Goal: Complete application form

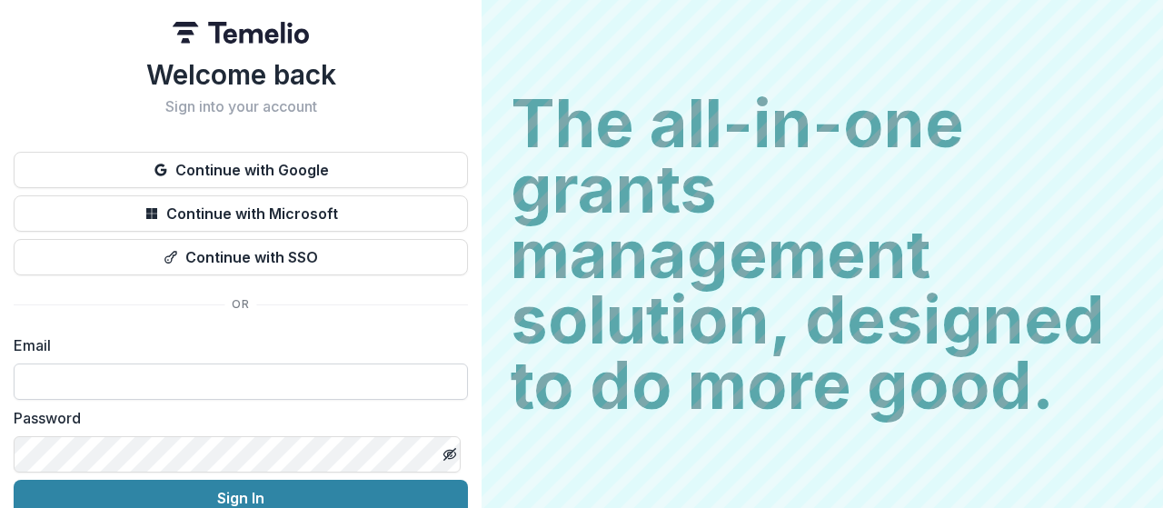
click at [251, 386] on input at bounding box center [241, 381] width 454 height 36
type input "**********"
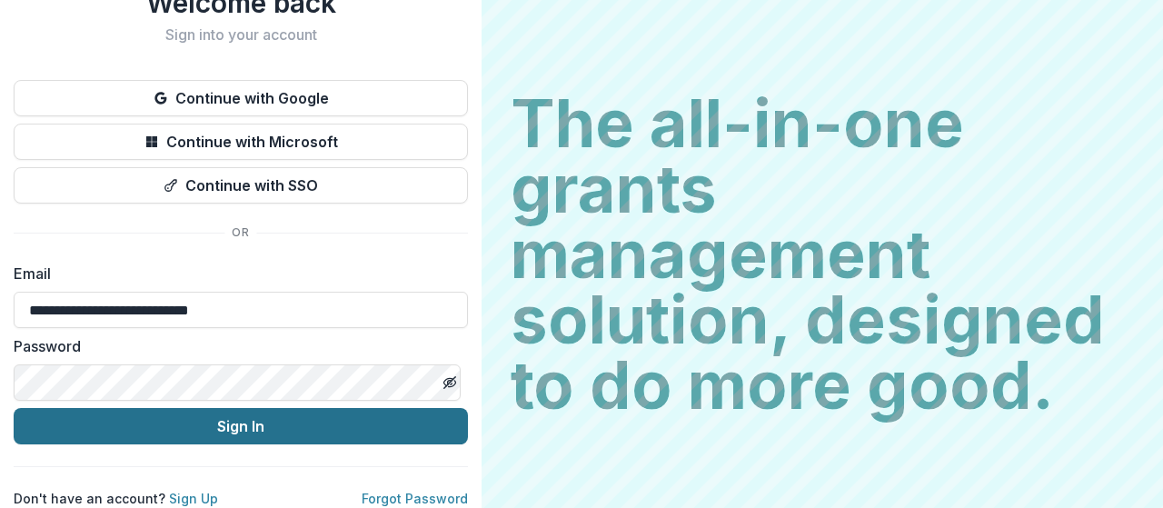
click at [243, 411] on button "Sign In" at bounding box center [241, 426] width 454 height 36
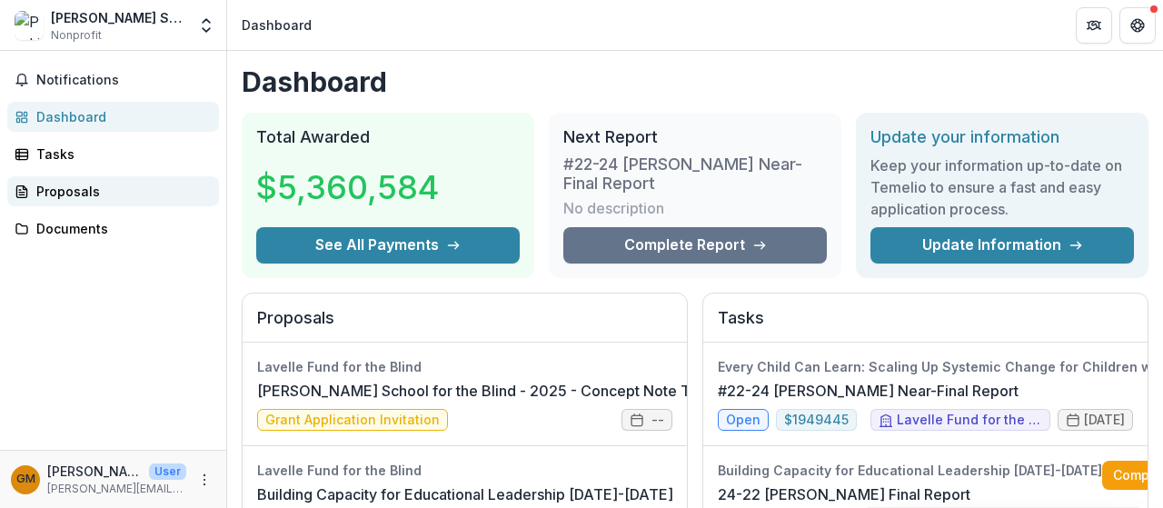
click at [80, 197] on div "Proposals" at bounding box center [120, 191] width 168 height 19
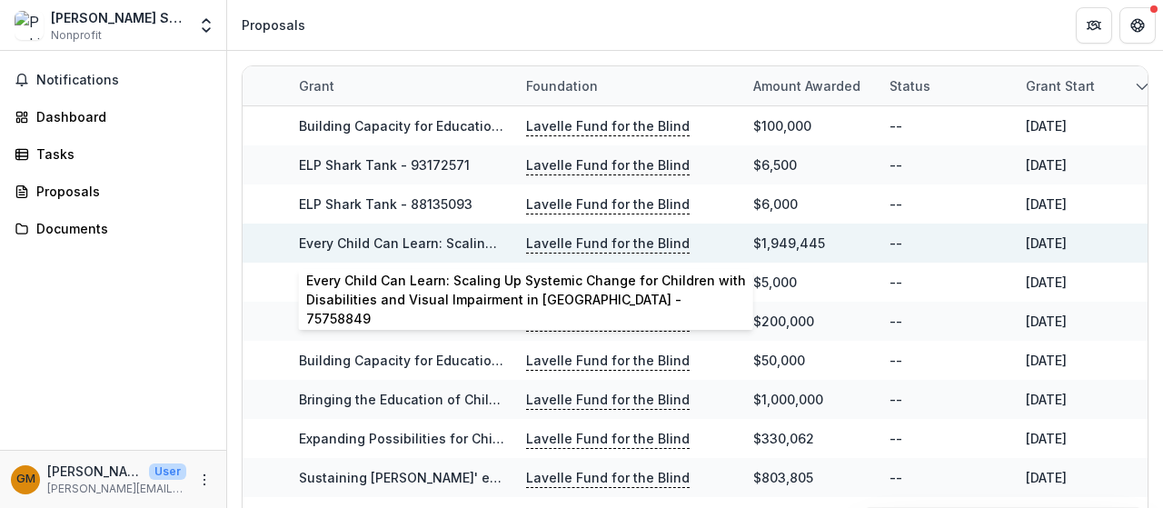
click at [443, 241] on link "Every Child Can Learn: Scaling Up Systemic Change for Children with Disabilitie…" at bounding box center [742, 242] width 886 height 15
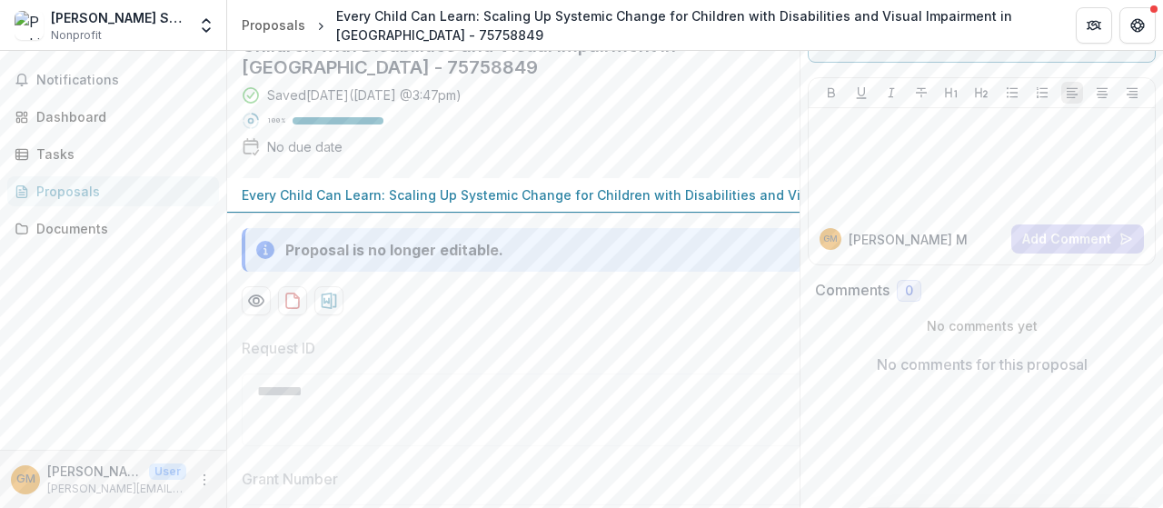
scroll to position [182, 0]
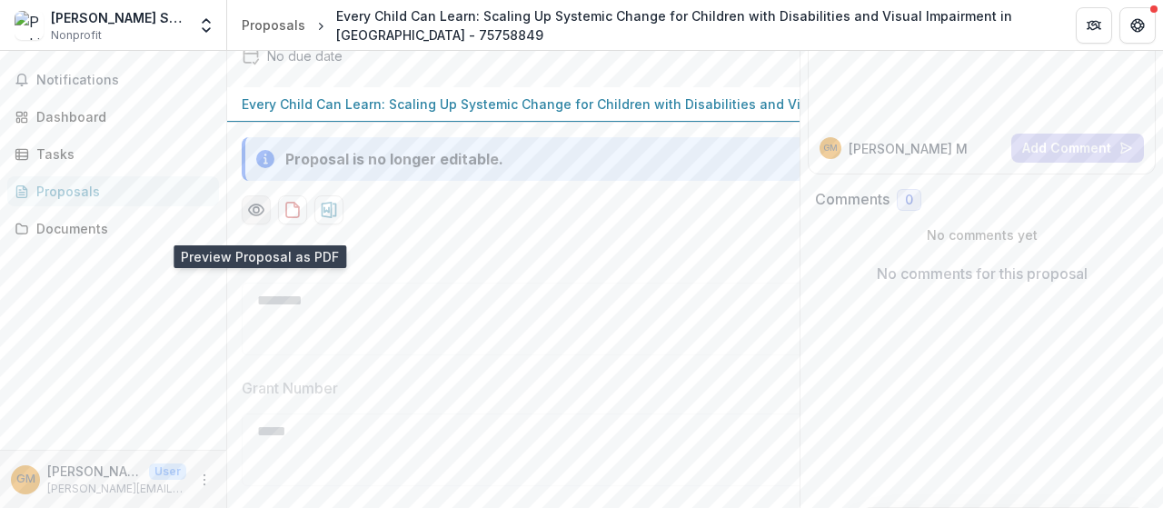
click at [263, 219] on icon "Preview b3166b0c-a61f-4a69-8ab3-48bf0f6e2fba-0.pdf" at bounding box center [256, 210] width 18 height 18
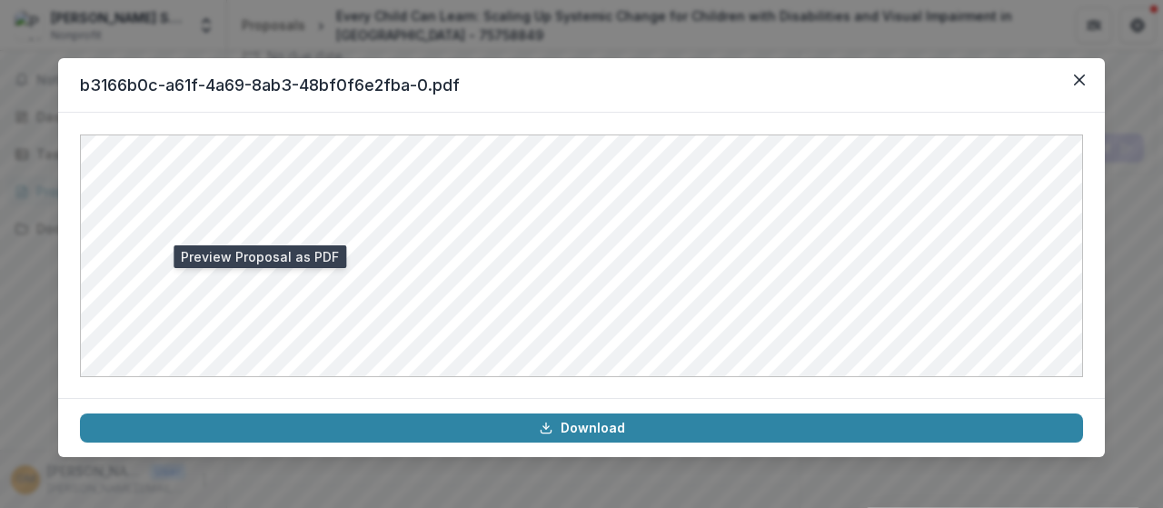
click at [848, 30] on div "b3166b0c-a61f-4a69-8ab3-48bf0f6e2fba-0.pdf Download" at bounding box center [581, 254] width 1163 height 508
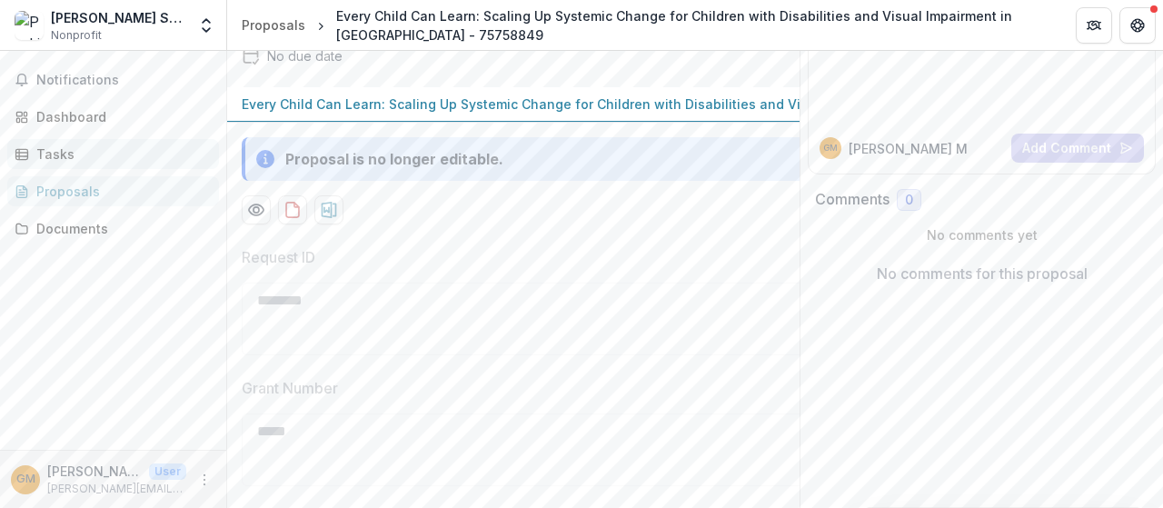
click at [103, 155] on div "Tasks" at bounding box center [120, 153] width 168 height 19
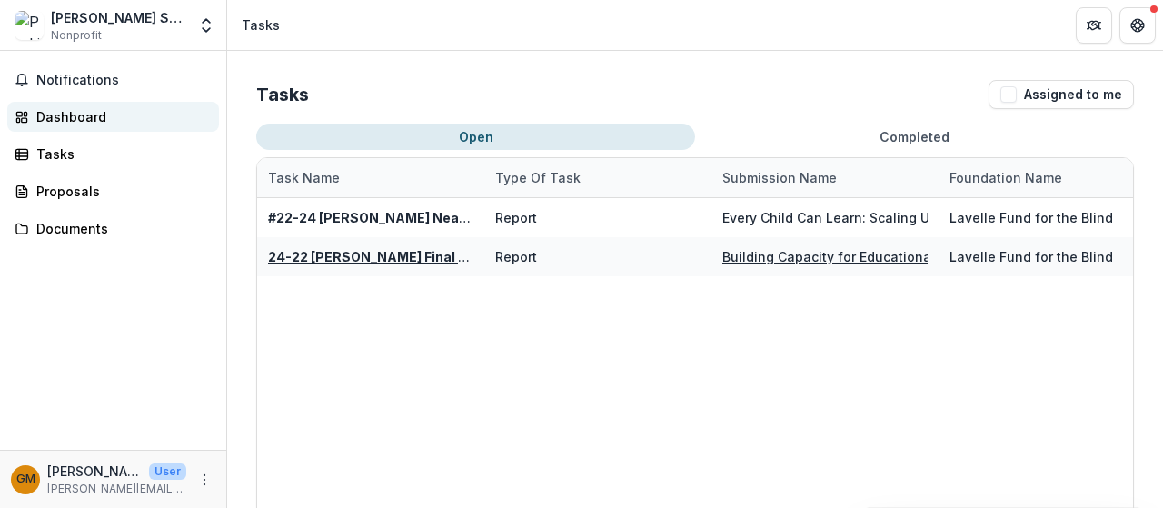
click at [71, 115] on div "Dashboard" at bounding box center [120, 116] width 168 height 19
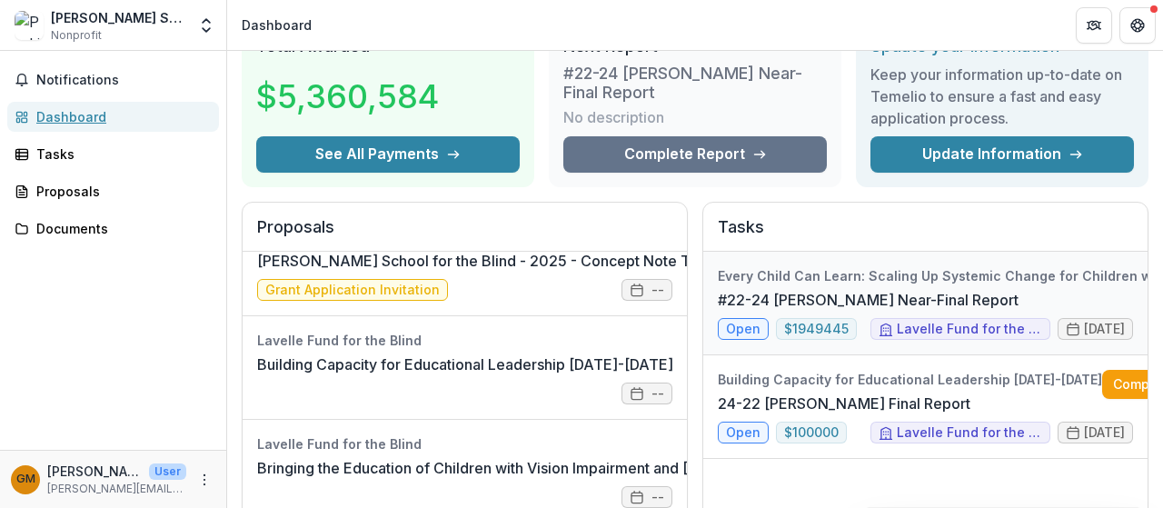
scroll to position [182, 0]
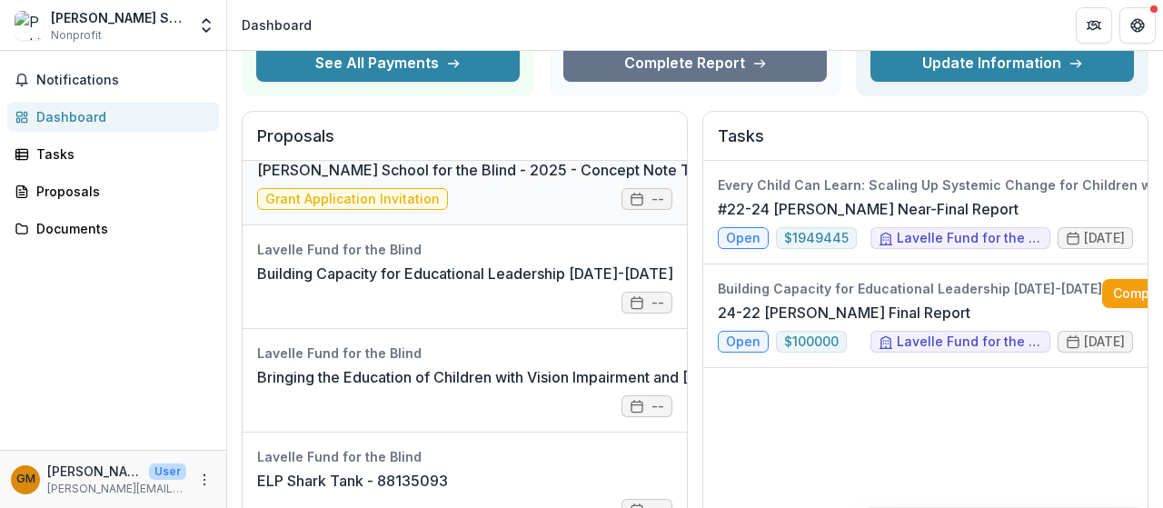
click at [527, 181] on link "Perkins School for the Blind - 2025 - Concept Note Template" at bounding box center [501, 170] width 489 height 22
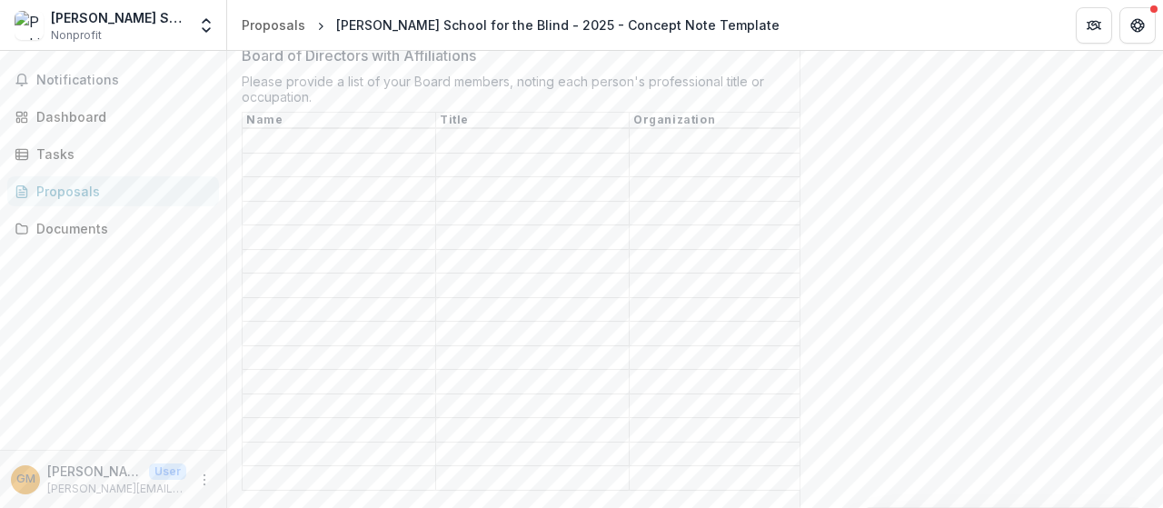
scroll to position [3724, 0]
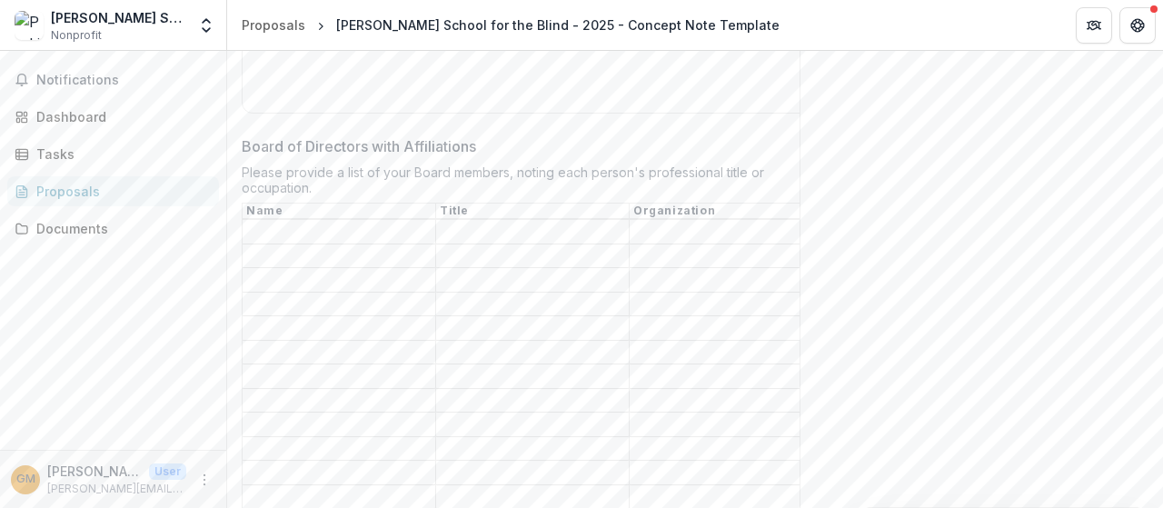
click at [385, 232] on input "Board of Directors with Affiliations" at bounding box center [338, 233] width 193 height 22
click at [372, 252] on input "Board of Directors with Affiliations" at bounding box center [338, 256] width 193 height 22
click at [366, 273] on input "Board of Directors with Affiliations" at bounding box center [338, 281] width 193 height 22
drag, startPoint x: 352, startPoint y: 294, endPoint x: 347, endPoint y: 313, distance: 19.8
click at [352, 295] on input "Board of Directors with Affiliations" at bounding box center [338, 304] width 193 height 22
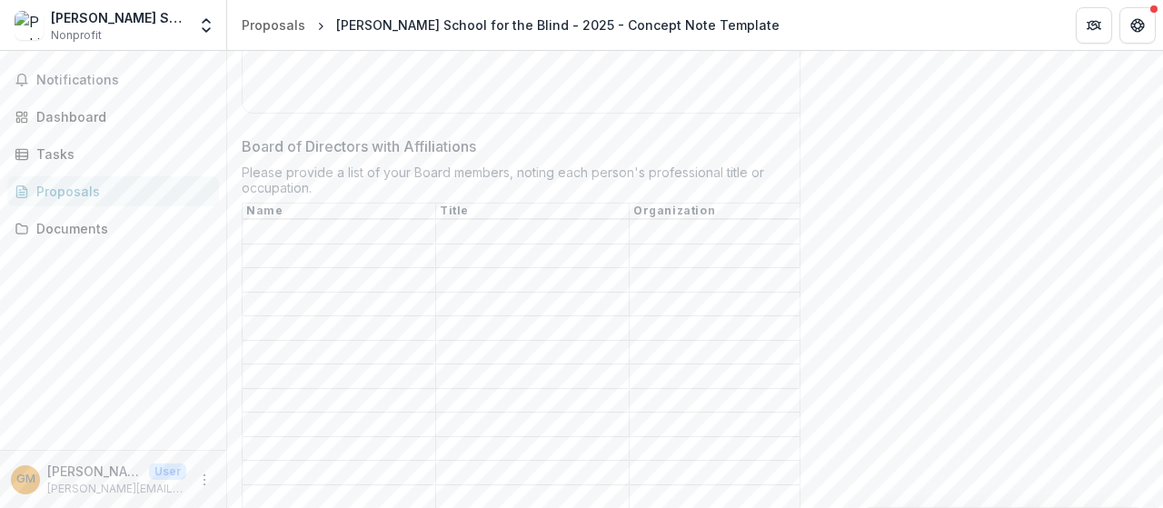
click at [340, 321] on input "Board of Directors with Affiliations" at bounding box center [338, 329] width 193 height 22
click at [334, 346] on input "Board of Directors with Affiliations" at bounding box center [338, 352] width 193 height 22
click at [324, 366] on input "Board of Directors with Affiliations" at bounding box center [338, 377] width 193 height 22
click at [311, 414] on input "Board of Directors with Affiliations" at bounding box center [338, 425] width 193 height 22
click at [307, 390] on input "Board of Directors with Affiliations" at bounding box center [338, 401] width 193 height 22
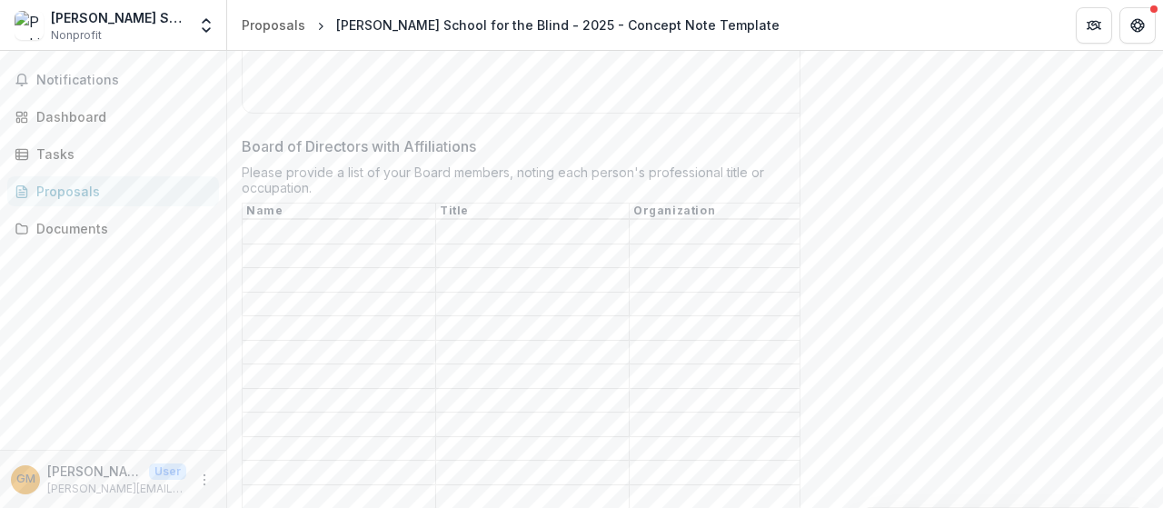
click at [307, 414] on input "Board of Directors with Affiliations" at bounding box center [338, 425] width 193 height 22
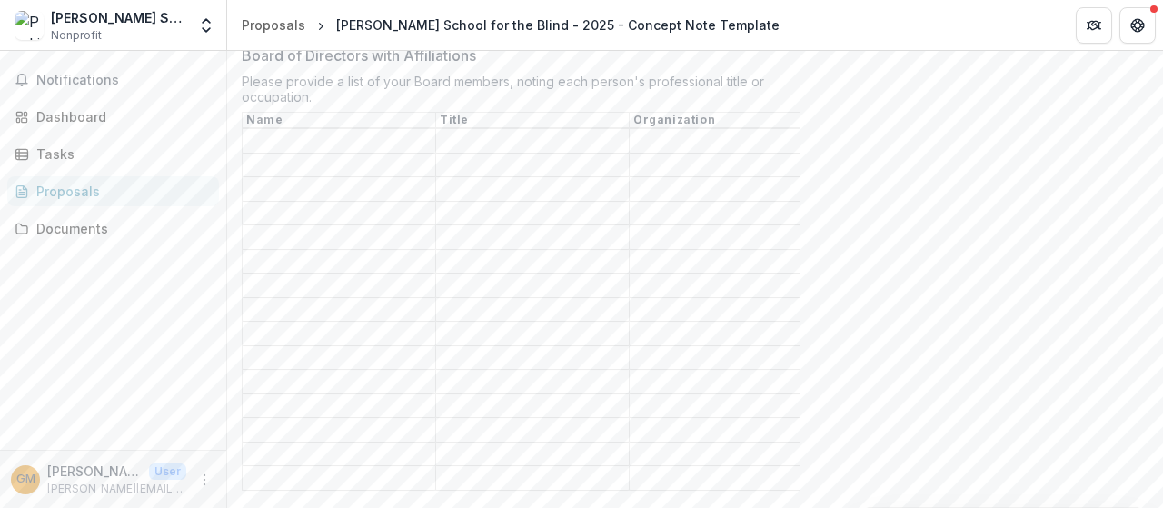
click at [315, 347] on input "Board of Directors with Affiliations" at bounding box center [338, 358] width 193 height 22
click at [309, 371] on input "Board of Directors with Affiliations" at bounding box center [338, 382] width 193 height 22
click at [301, 395] on input "Board of Directors with Affiliations" at bounding box center [338, 406] width 193 height 22
click at [293, 420] on input "Board of Directors with Affiliations" at bounding box center [338, 431] width 193 height 22
drag, startPoint x: 291, startPoint y: 428, endPoint x: 293, endPoint y: 446, distance: 18.4
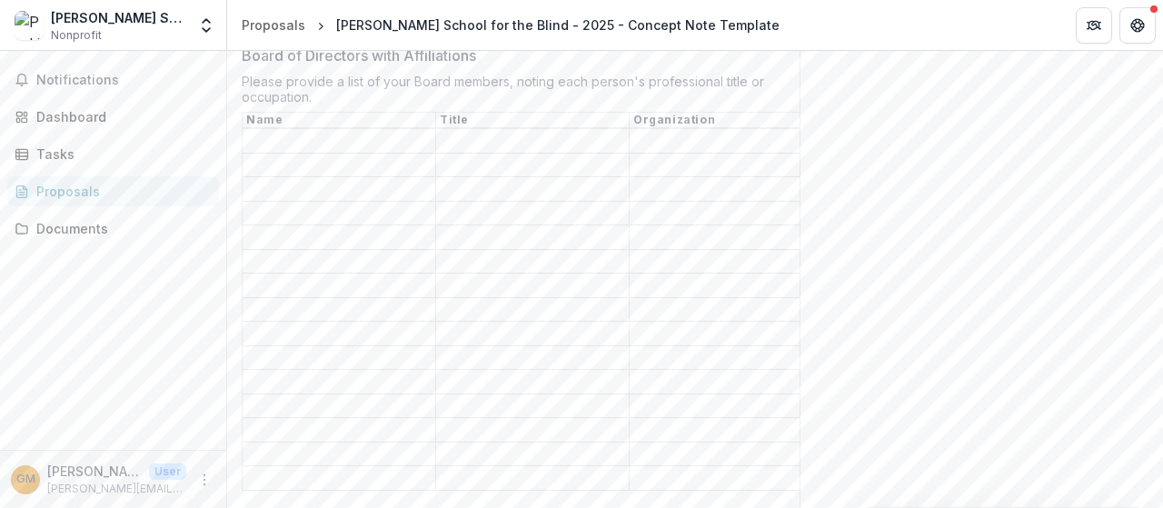
click at [291, 443] on input "Board of Directors with Affiliations" at bounding box center [338, 454] width 193 height 22
click at [293, 468] on input "Board of Directors with Affiliations" at bounding box center [338, 479] width 193 height 22
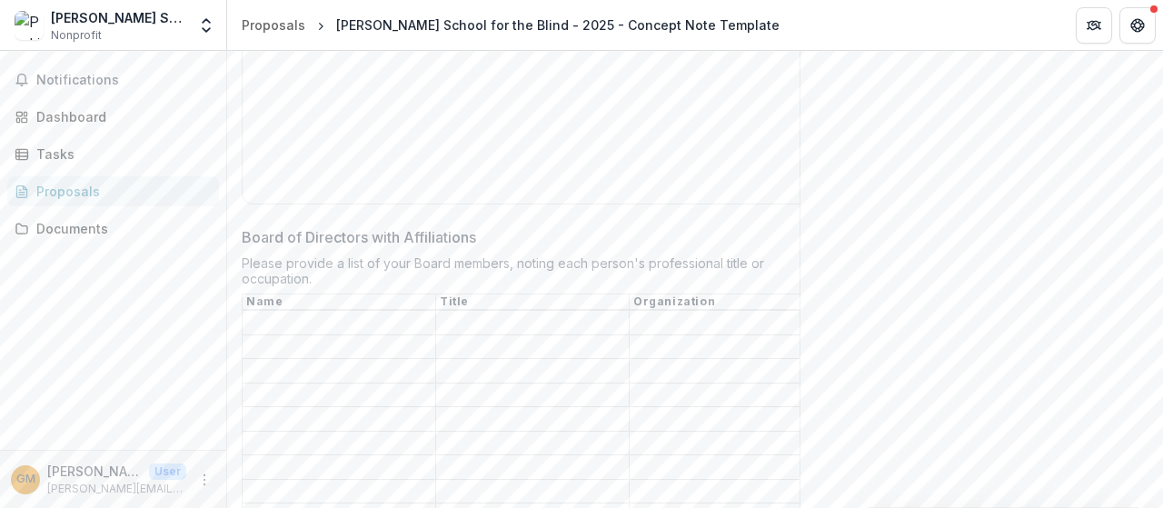
click at [391, 409] on input "Board of Directors with Affiliations" at bounding box center [338, 420] width 193 height 22
drag, startPoint x: 391, startPoint y: 401, endPoint x: 354, endPoint y: 406, distance: 37.5
click at [354, 409] on input "Board of Directors with Affiliations" at bounding box center [338, 420] width 193 height 22
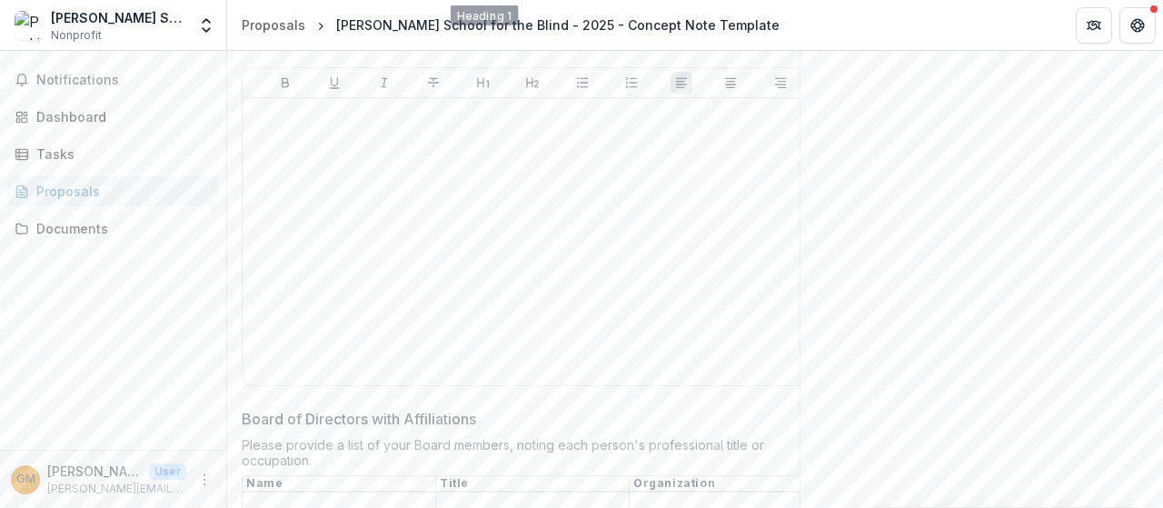
scroll to position [3724, 0]
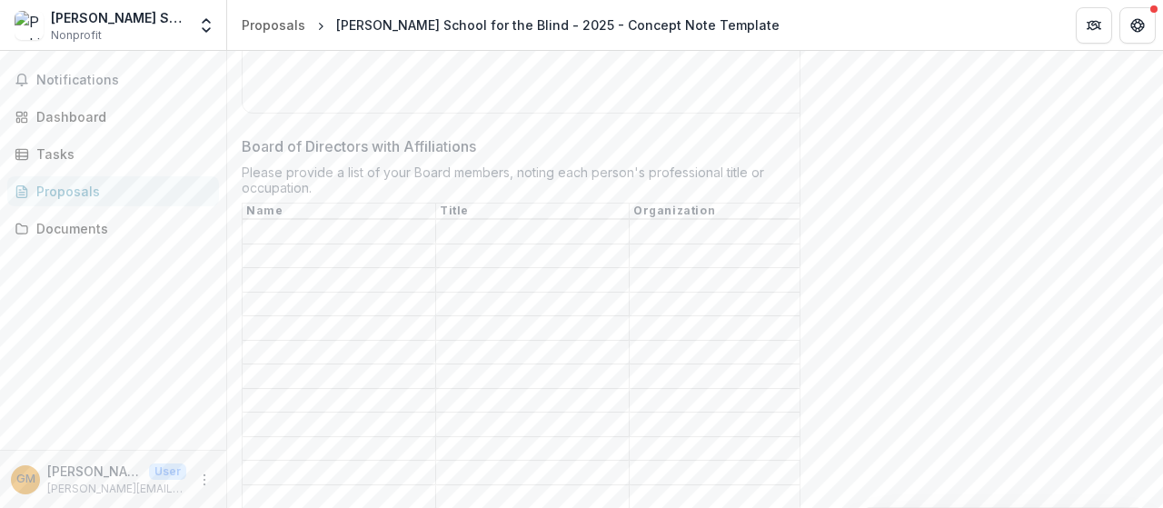
click at [405, 226] on input "Board of Directors with Affiliations" at bounding box center [338, 233] width 193 height 22
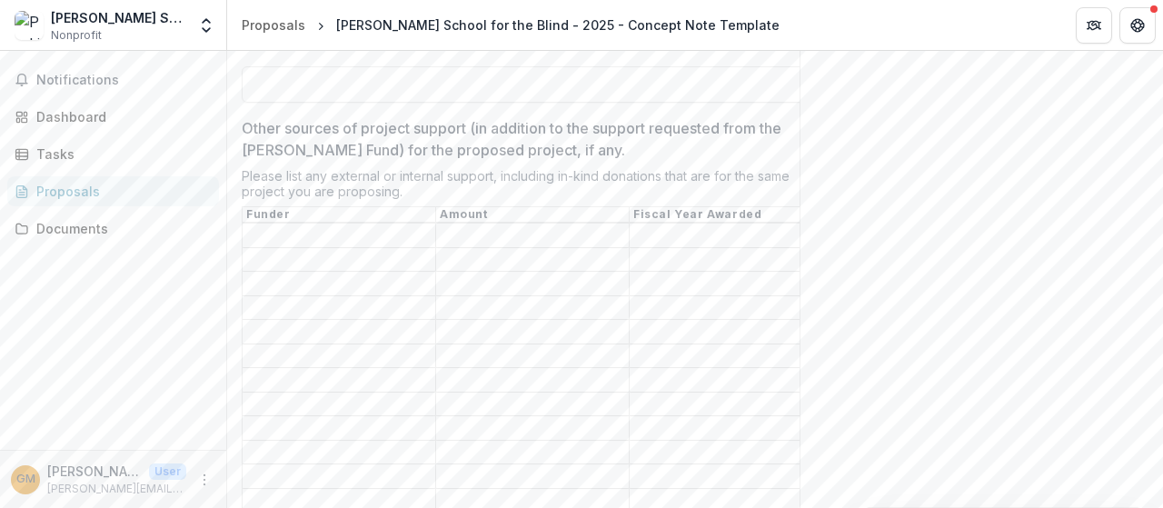
scroll to position [4723, 0]
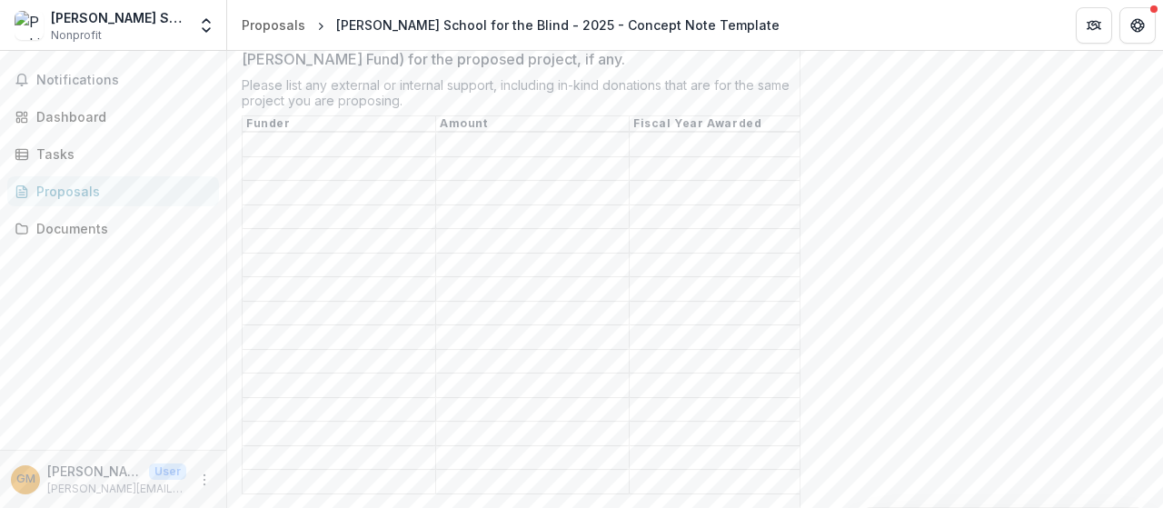
click at [391, 134] on input "Other sources of project support (in addition to the support requested from the…" at bounding box center [338, 145] width 193 height 22
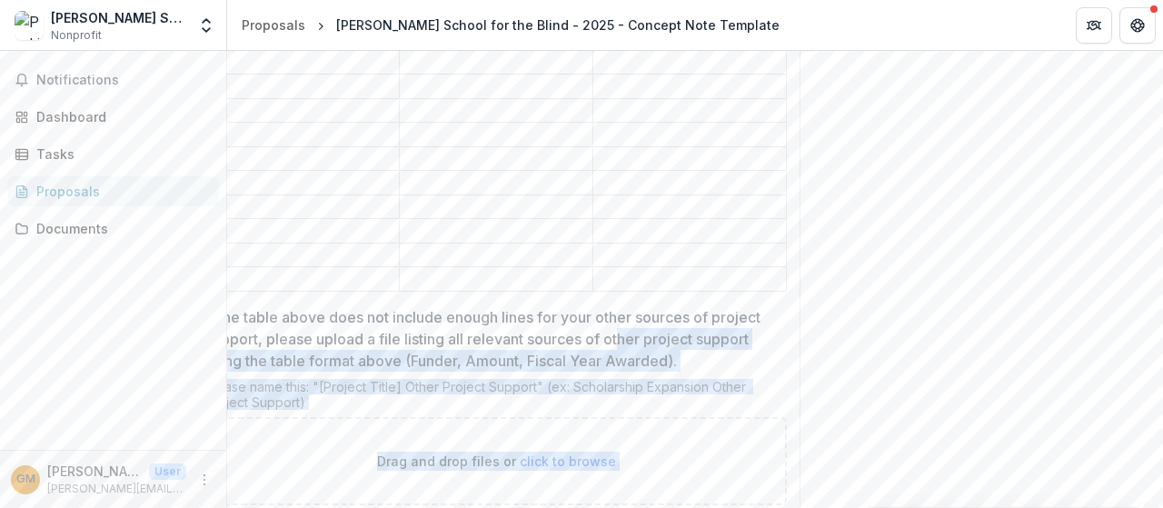
scroll to position [0, 44]
drag, startPoint x: 661, startPoint y: 277, endPoint x: 818, endPoint y: 271, distance: 157.3
click at [702, 306] on p "If the table above does not include enough lines for your other sources of proj…" at bounding box center [488, 338] width 570 height 65
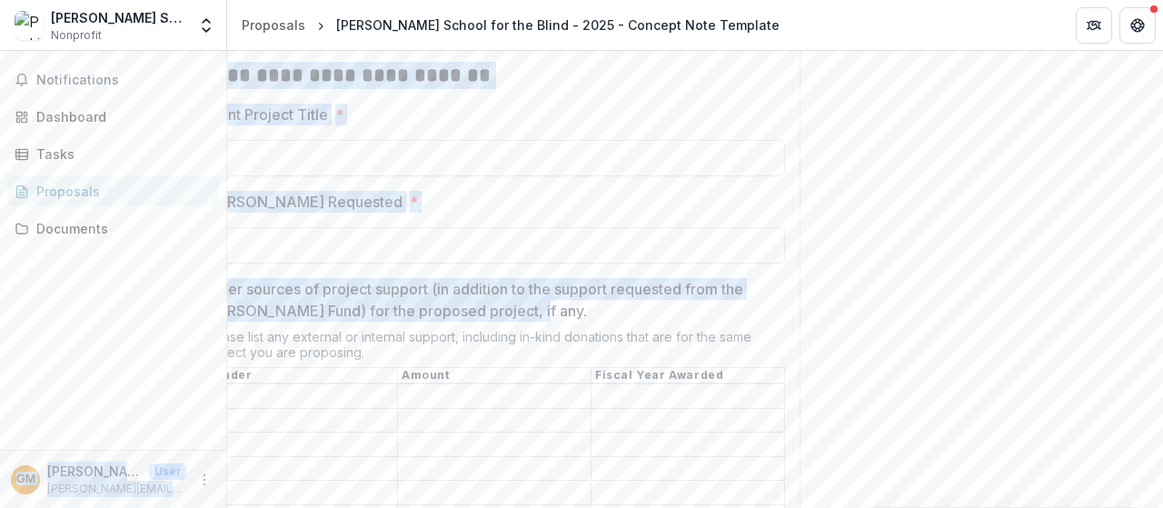
scroll to position [0, 0]
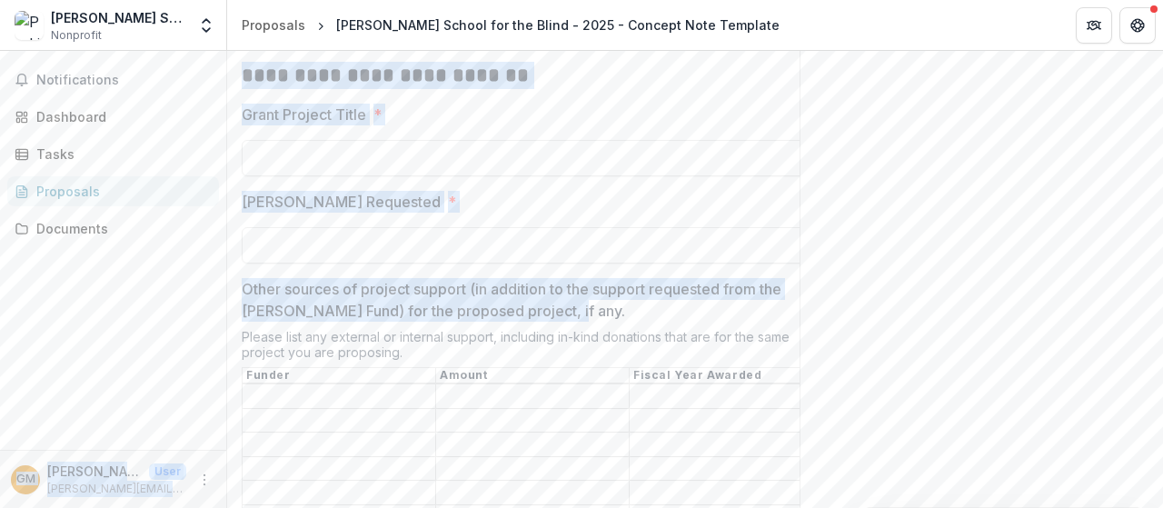
drag, startPoint x: 565, startPoint y: 281, endPoint x: 167, endPoint y: 278, distance: 397.8
click at [167, 278] on main "**********" at bounding box center [581, 279] width 1163 height 457
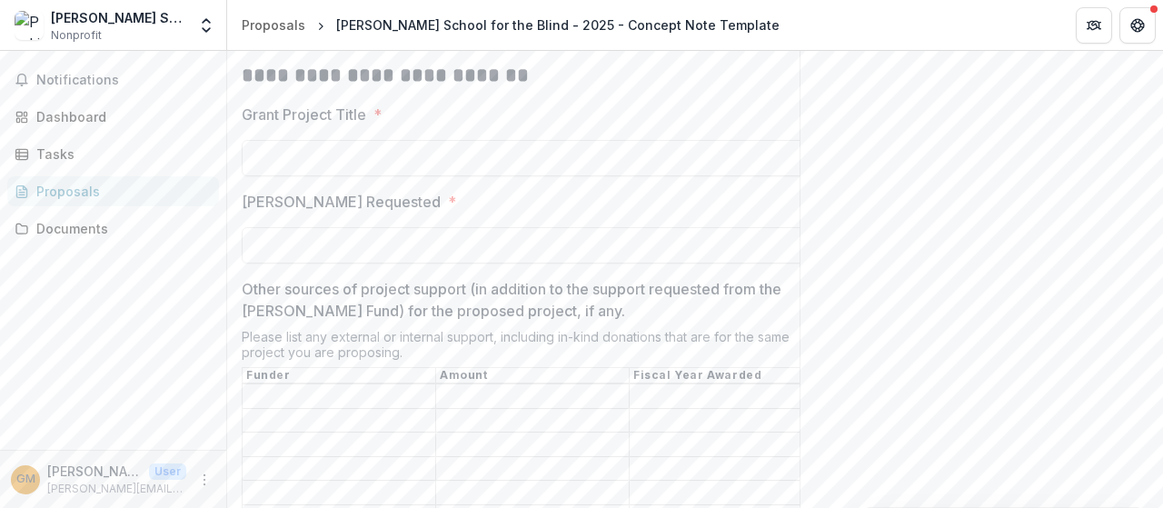
click at [398, 292] on div "Other sources of project support (in addition to the support requested from the…" at bounding box center [532, 512] width 581 height 468
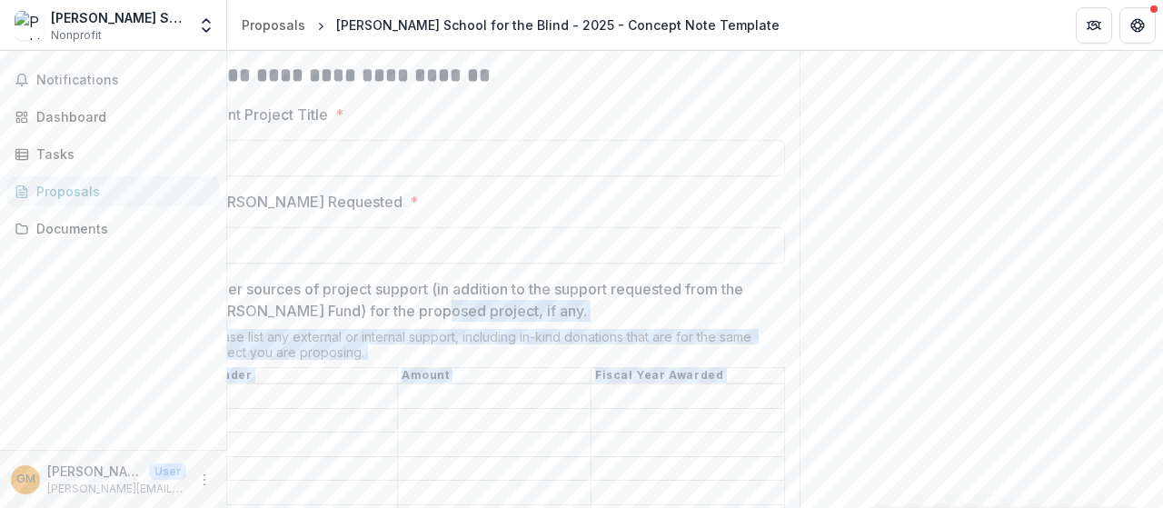
drag, startPoint x: 465, startPoint y: 281, endPoint x: 854, endPoint y: 278, distance: 388.7
click at [687, 278] on p "Other sources of project support (in addition to the support requested from the…" at bounding box center [488, 300] width 570 height 44
click at [397, 386] on input "Other sources of project support (in addition to the support requested from the…" at bounding box center [300, 397] width 193 height 22
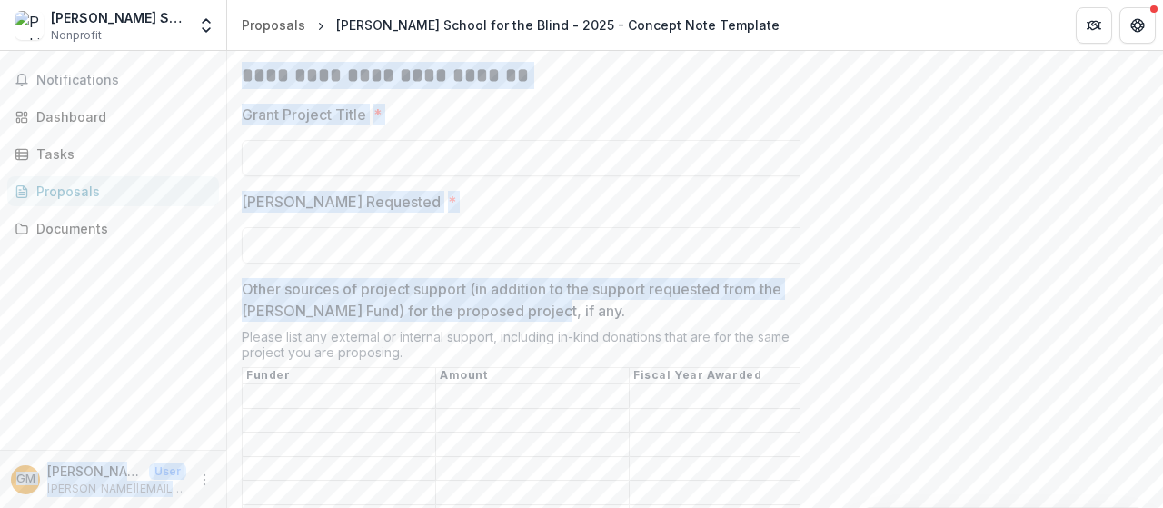
drag, startPoint x: 513, startPoint y: 290, endPoint x: 190, endPoint y: 275, distance: 323.7
click at [190, 275] on main "**********" at bounding box center [581, 279] width 1163 height 457
click at [389, 288] on p "Other sources of project support (in addition to the support requested from the…" at bounding box center [527, 300] width 570 height 44
click at [389, 386] on input "Other sources of project support (in addition to the support requested from the…" at bounding box center [338, 397] width 193 height 22
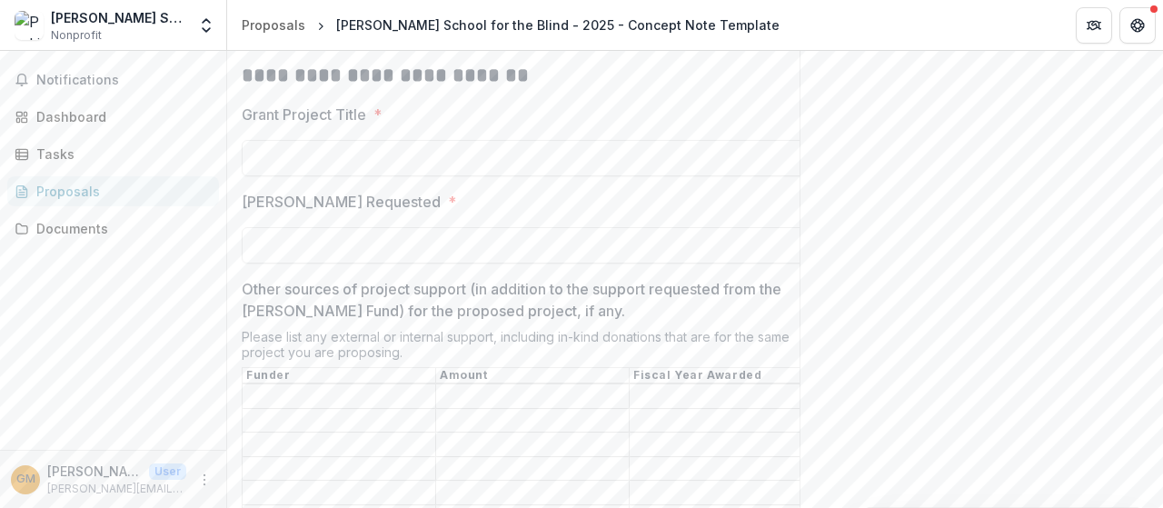
click at [580, 278] on p "Other sources of project support (in addition to the support requested from the…" at bounding box center [527, 300] width 570 height 44
click at [435, 386] on input "Other sources of project support (in addition to the support requested from the…" at bounding box center [338, 397] width 193 height 22
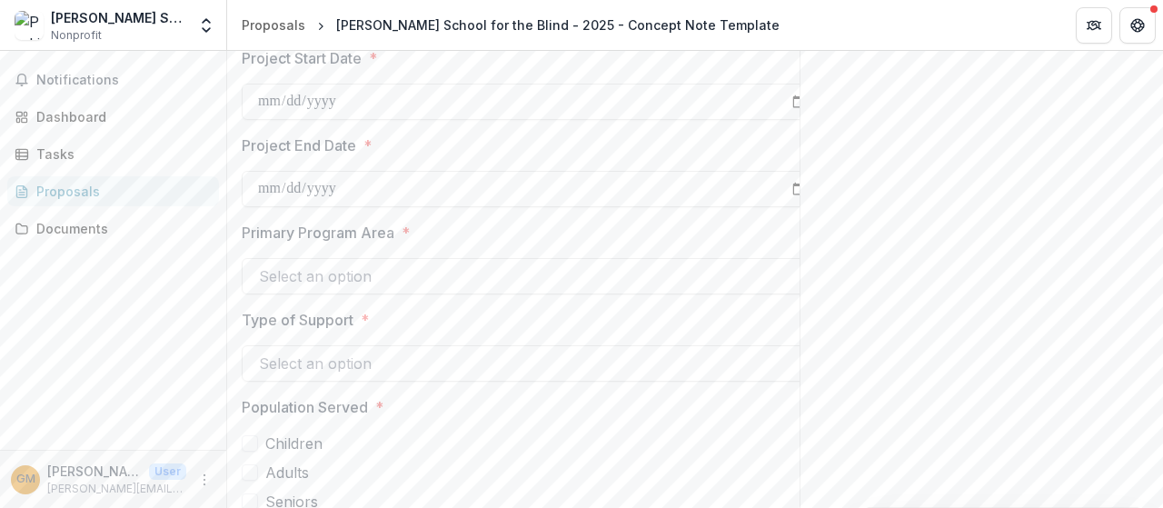
scroll to position [5743, 0]
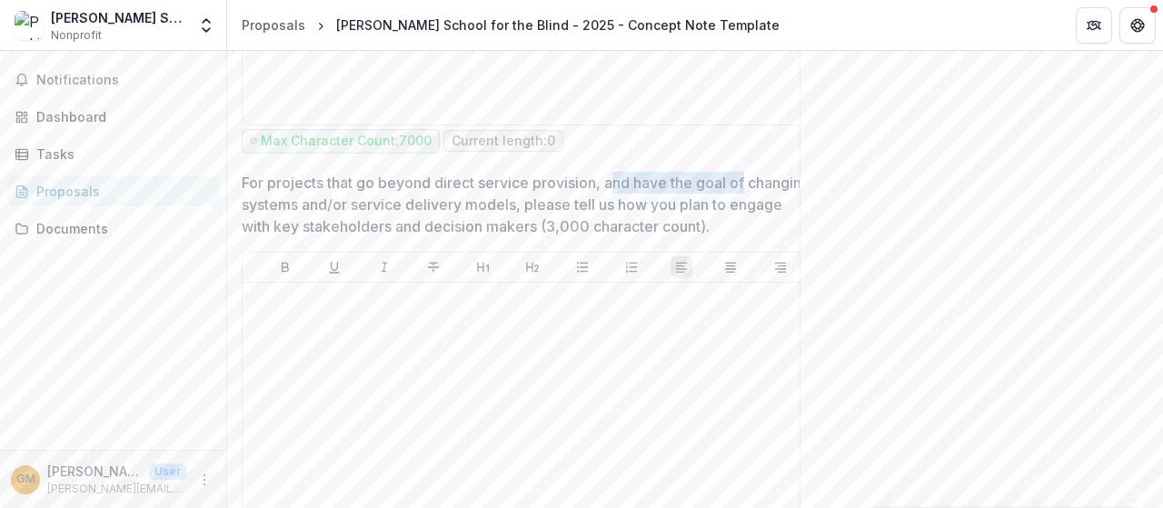
scroll to position [0, 44]
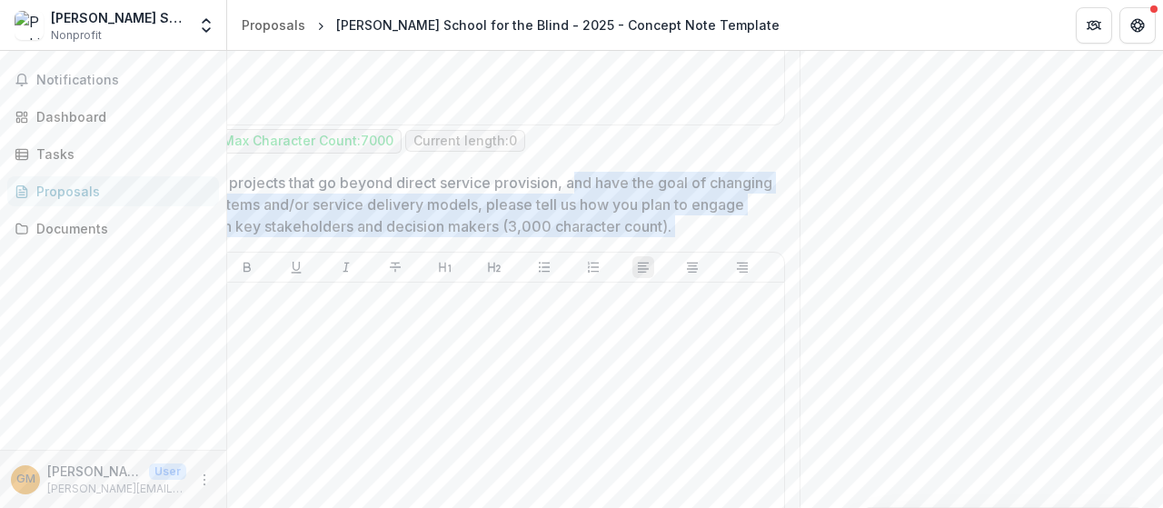
drag, startPoint x: 612, startPoint y: 183, endPoint x: 832, endPoint y: 184, distance: 219.8
click at [672, 203] on p "For projects that go beyond direct service provision, and have the goal of chan…" at bounding box center [488, 204] width 570 height 65
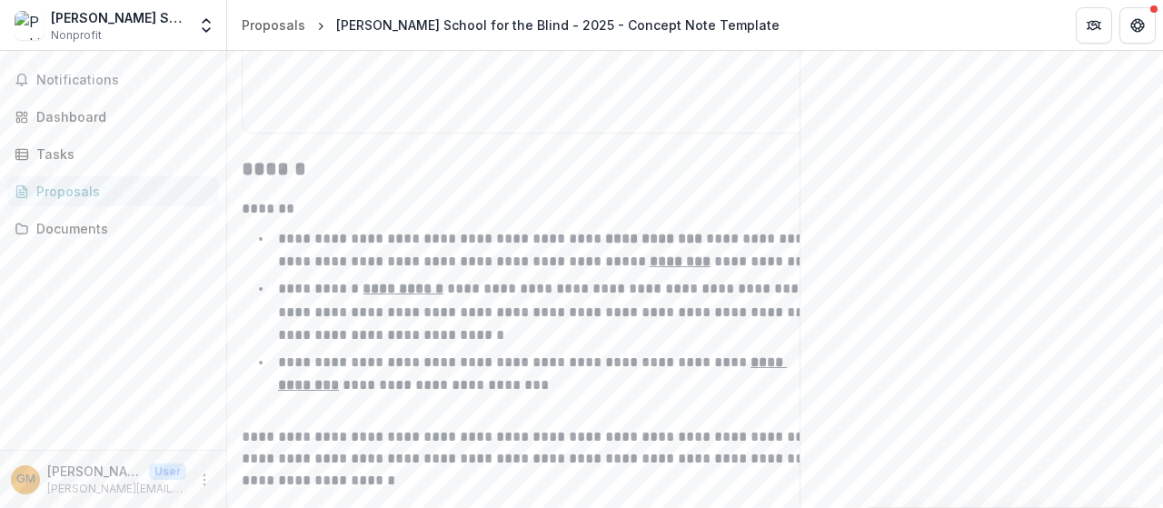
scroll to position [5177, 0]
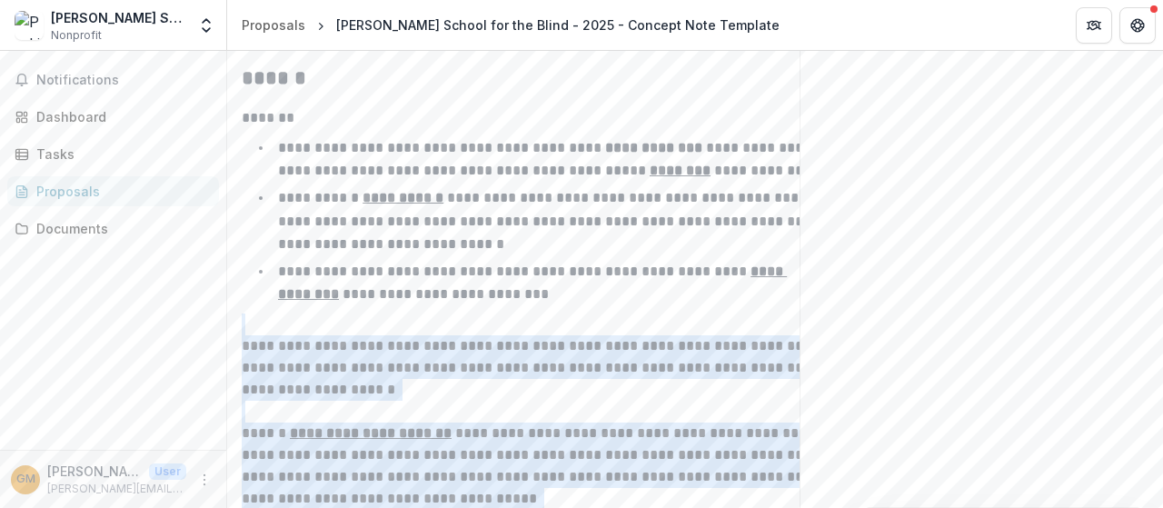
drag, startPoint x: 588, startPoint y: 304, endPoint x: 899, endPoint y: 266, distance: 313.8
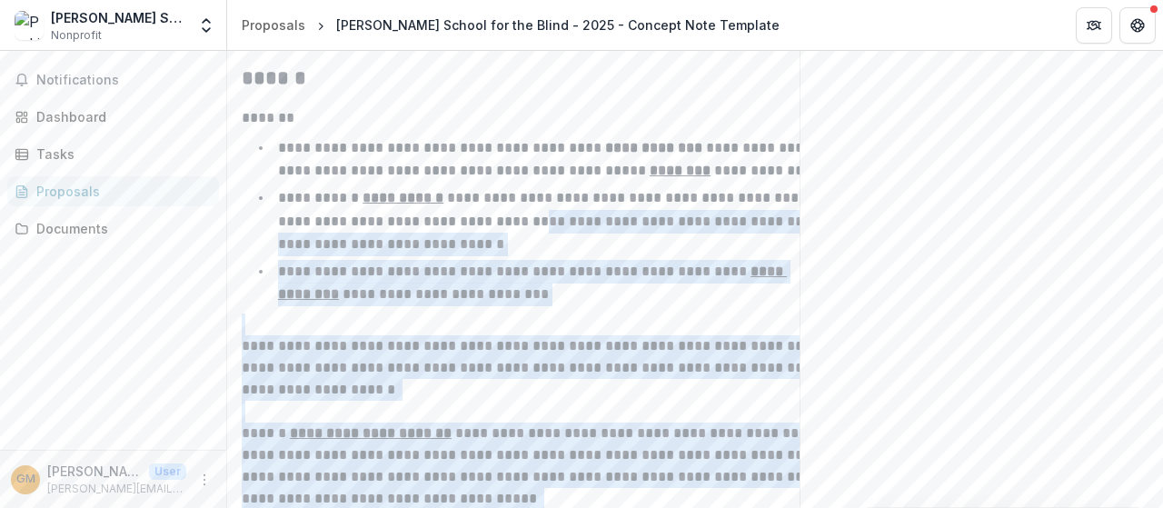
scroll to position [0, 44]
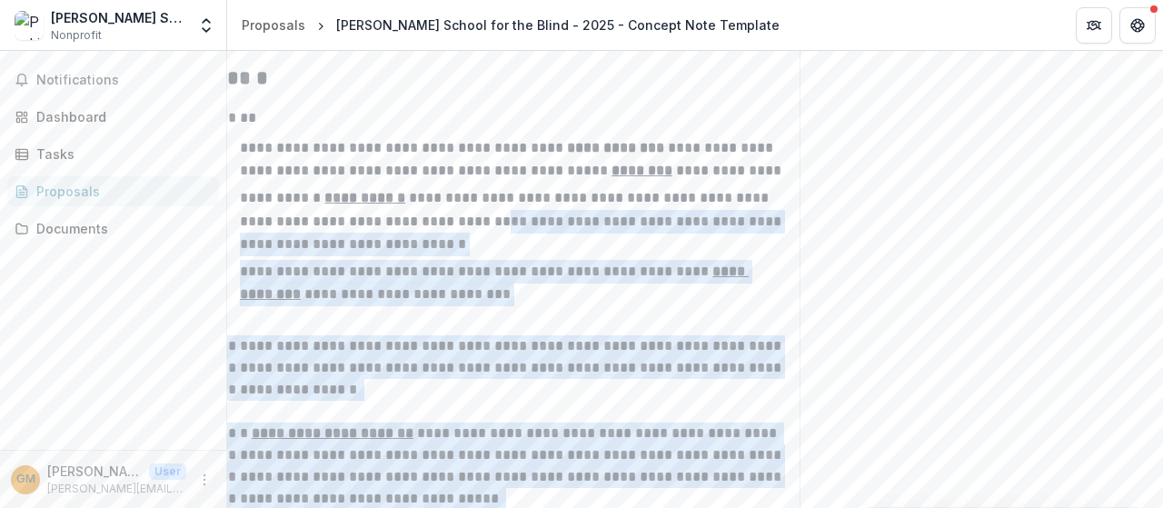
drag, startPoint x: 533, startPoint y: 202, endPoint x: 805, endPoint y: 199, distance: 271.6
click at [565, 227] on li "**********" at bounding box center [504, 221] width 559 height 70
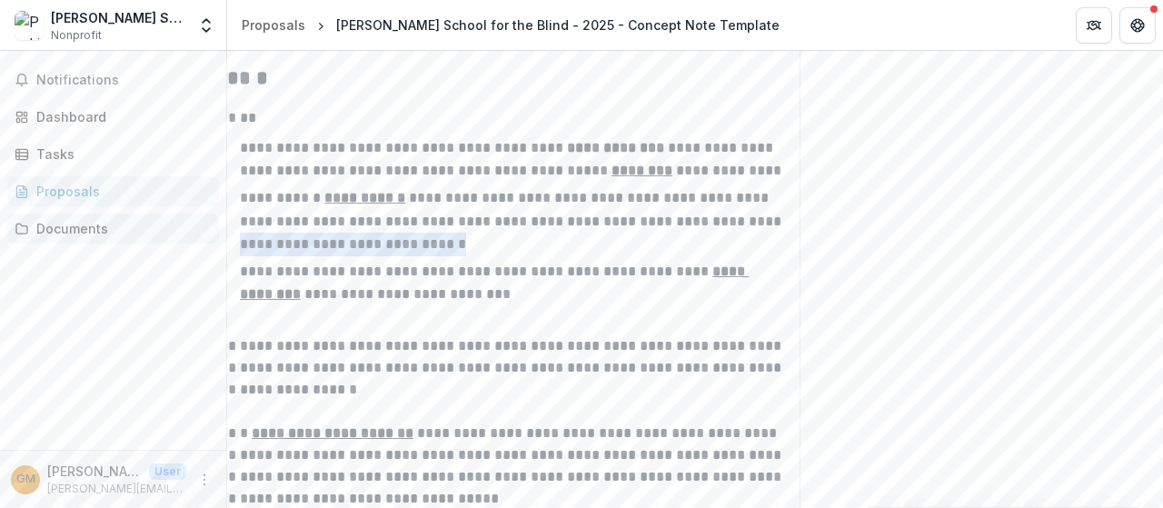
scroll to position [0, 0]
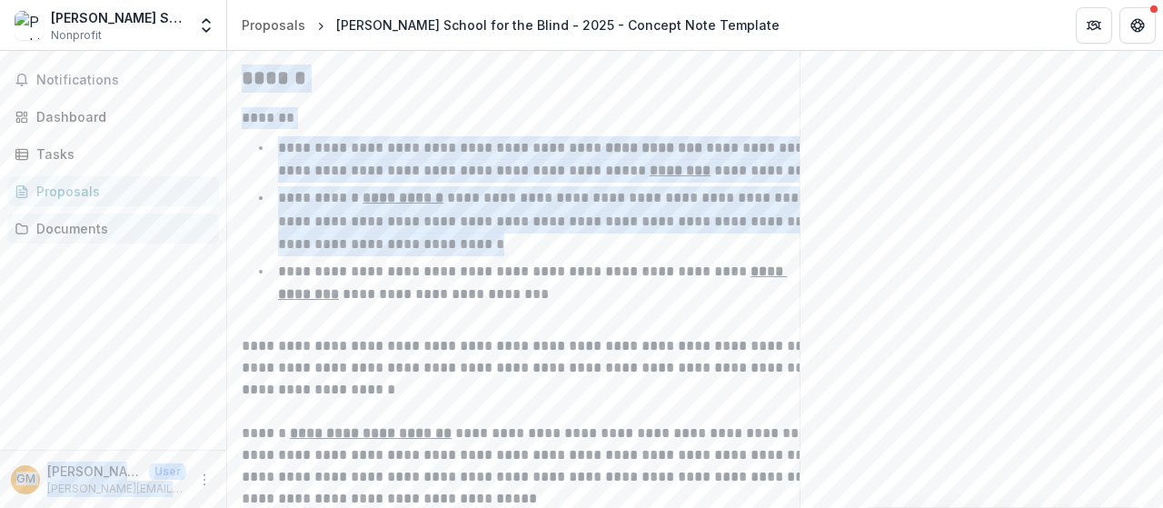
drag, startPoint x: 530, startPoint y: 226, endPoint x: 173, endPoint y: 217, distance: 358.0
click at [173, 217] on main "**********" at bounding box center [581, 279] width 1163 height 457
click at [543, 233] on li "**********" at bounding box center [542, 221] width 559 height 70
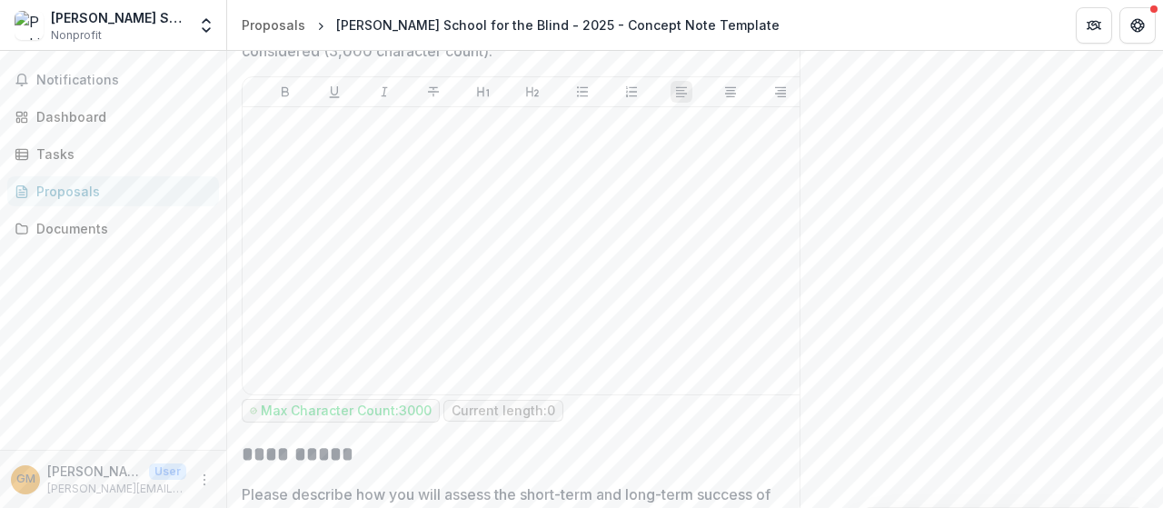
scroll to position [4904, 0]
